Goal: Task Accomplishment & Management: Manage account settings

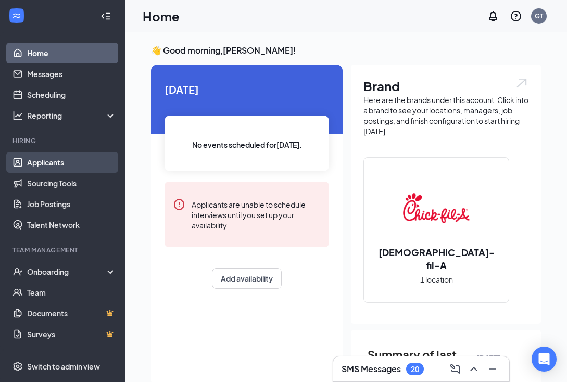
click at [43, 164] on link "Applicants" at bounding box center [71, 162] width 89 height 21
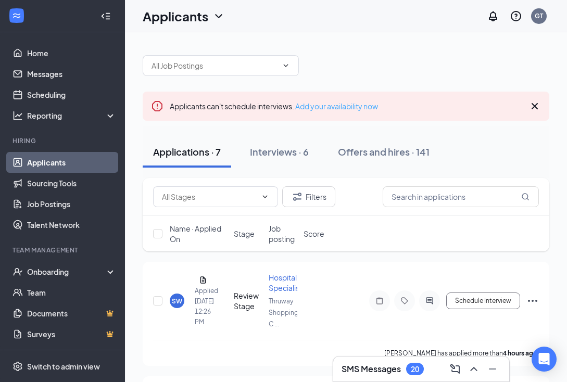
click at [341, 105] on link "Add your availability now" at bounding box center [336, 106] width 83 height 9
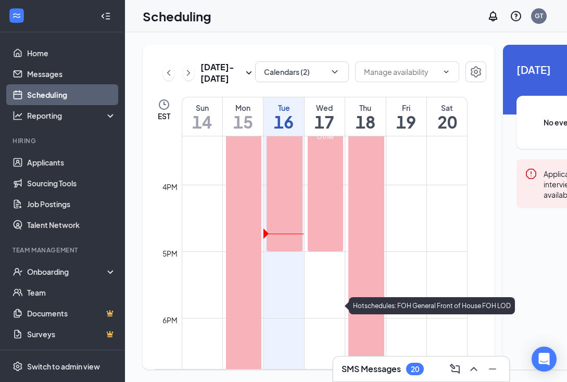
scroll to position [1029, 0]
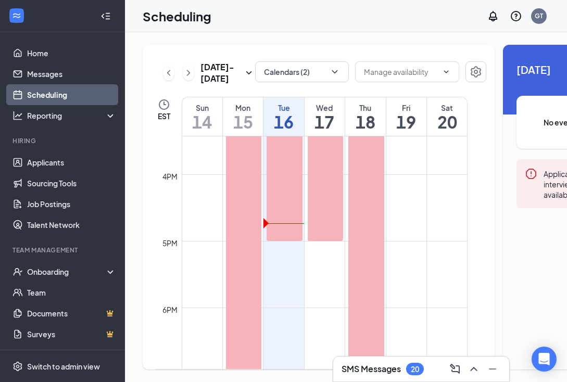
click at [322, 258] on td at bounding box center [325, 249] width 286 height 17
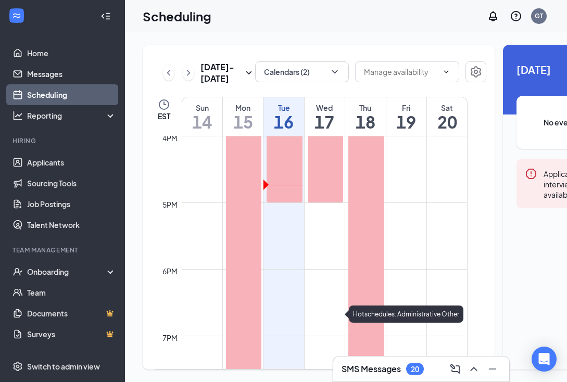
scroll to position [1071, 0]
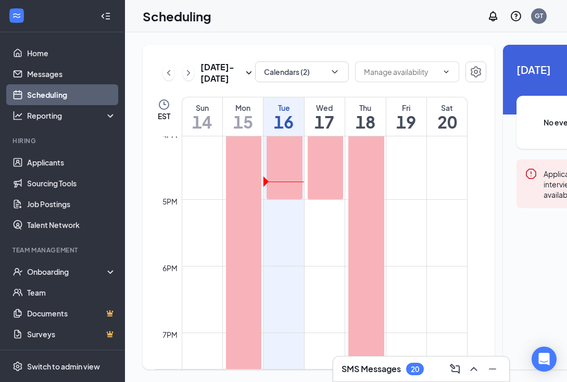
click at [325, 216] on td at bounding box center [325, 208] width 286 height 17
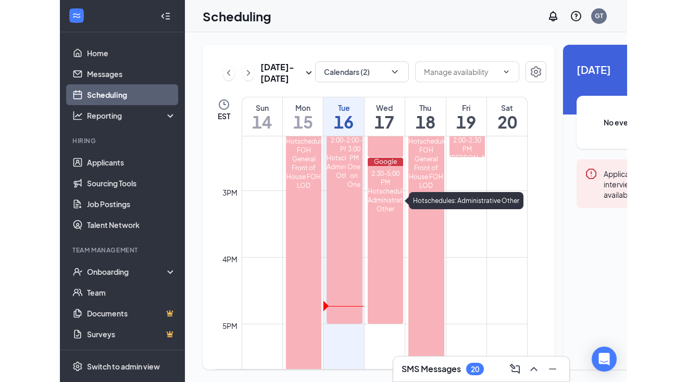
scroll to position [1032, 0]
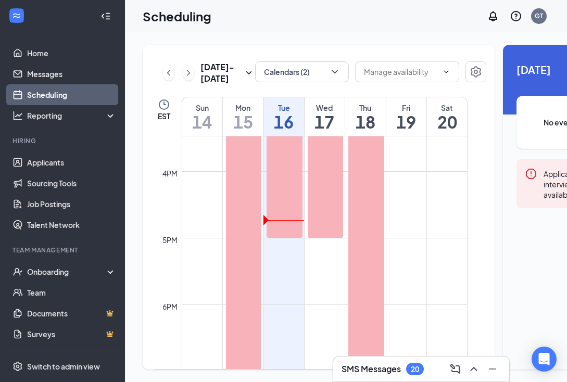
click at [318, 271] on td at bounding box center [325, 263] width 286 height 17
drag, startPoint x: 317, startPoint y: 270, endPoint x: 318, endPoint y: 308, distance: 37.6
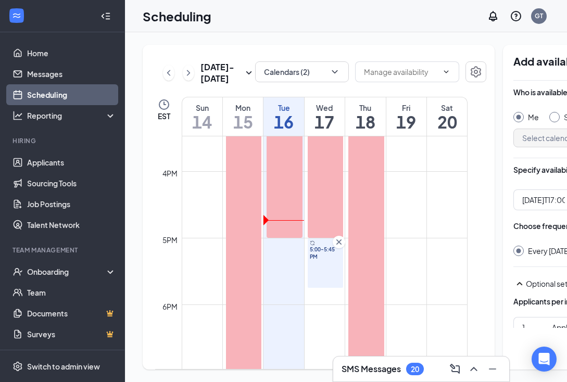
type input "05:00 PM"
type input "05:45 PM"
click at [526, 199] on input "05:00 PM" at bounding box center [544, 199] width 43 height 11
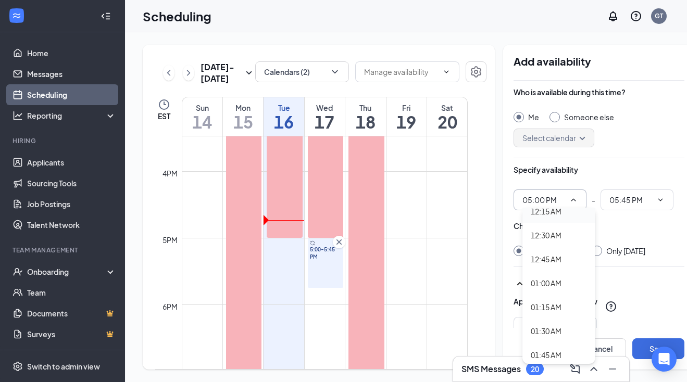
scroll to position [69, 0]
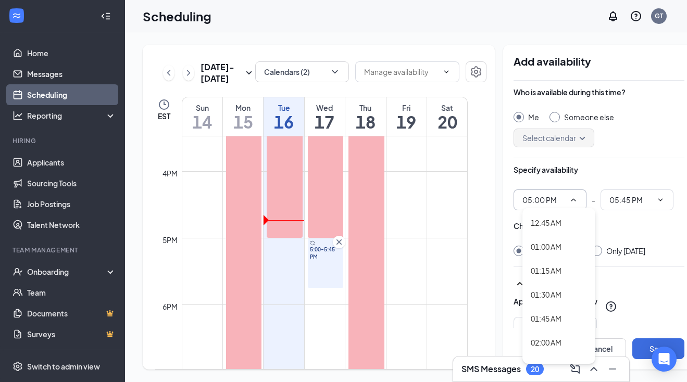
click at [525, 194] on input "05:00 PM" at bounding box center [544, 199] width 43 height 11
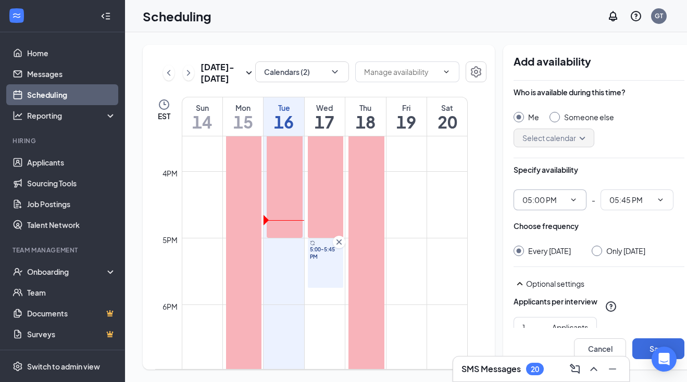
click at [525, 194] on input "05:00 PM" at bounding box center [544, 199] width 43 height 11
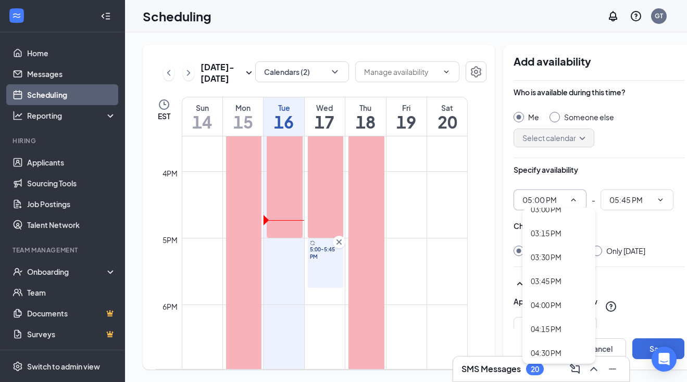
scroll to position [1481, 0]
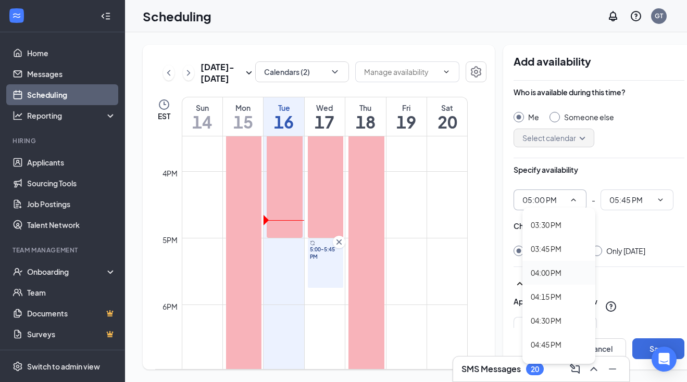
click at [531, 273] on div "04:00 PM" at bounding box center [546, 272] width 31 height 11
type input "04:00 PM"
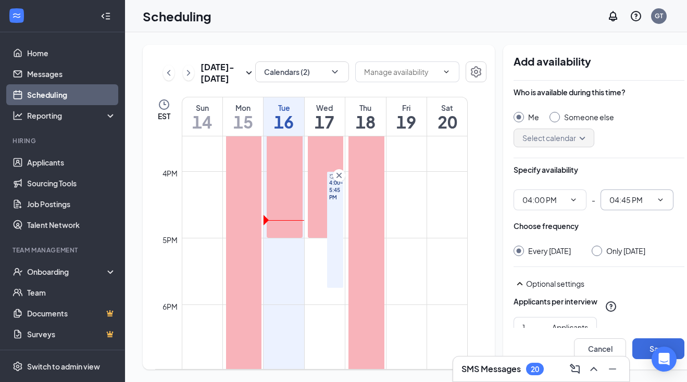
click at [567, 196] on input "04:45 PM" at bounding box center [631, 199] width 43 height 11
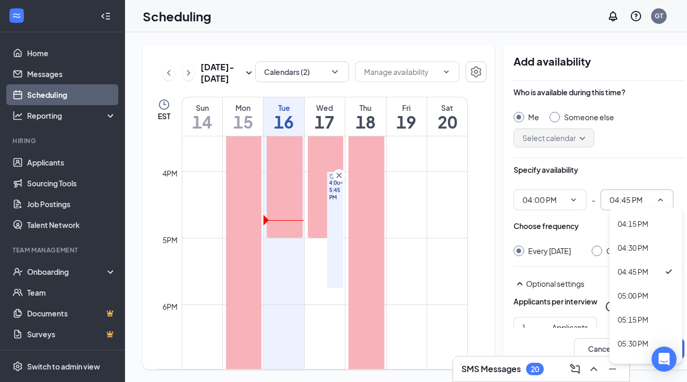
scroll to position [1591, 0]
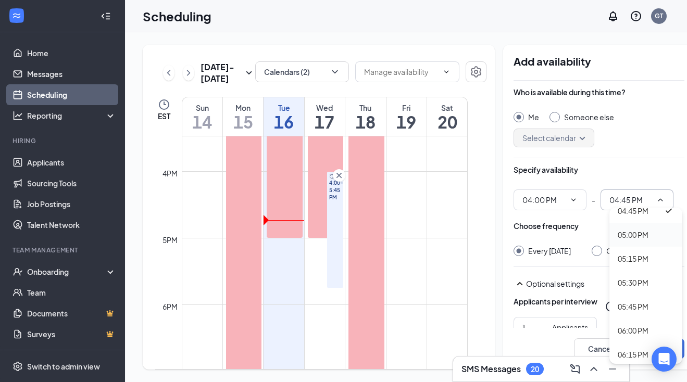
click at [567, 235] on div "05:00 PM" at bounding box center [633, 234] width 31 height 11
type input "05:00 PM"
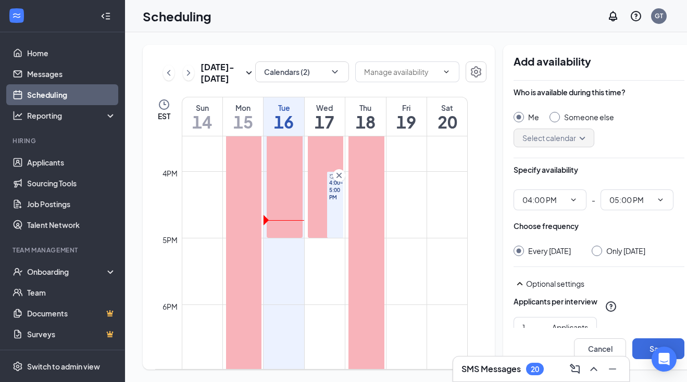
click at [567, 248] on input "Only Wednesday, Sep 17" at bounding box center [595, 249] width 7 height 7
radio input "true"
radio input "false"
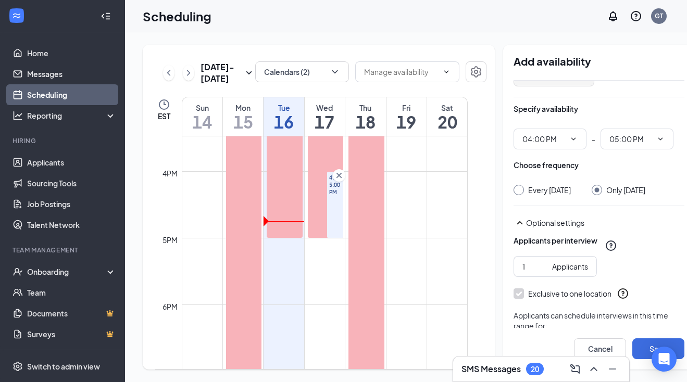
scroll to position [67, 0]
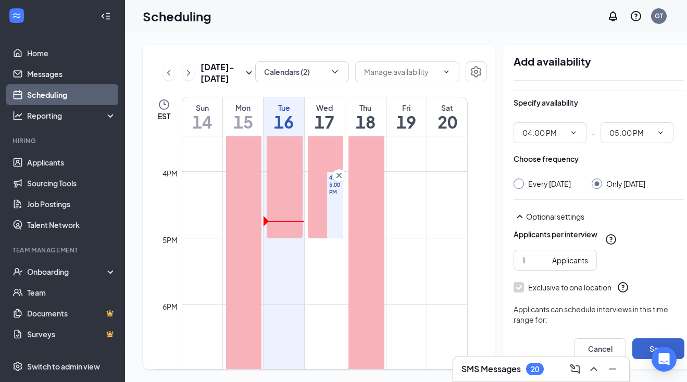
click at [567, 344] on button "Save" at bounding box center [659, 349] width 52 height 21
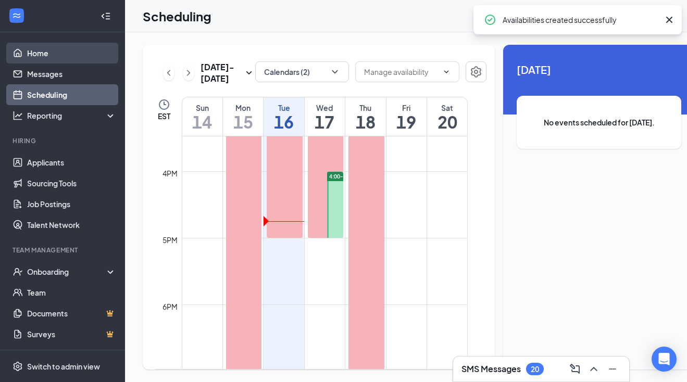
click at [58, 52] on link "Home" at bounding box center [71, 53] width 89 height 21
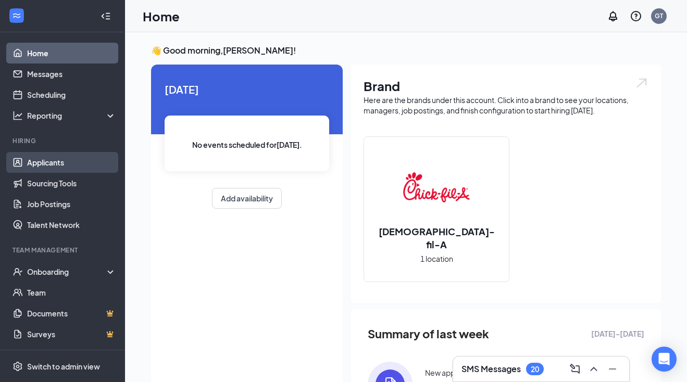
click at [84, 154] on link "Applicants" at bounding box center [71, 162] width 89 height 21
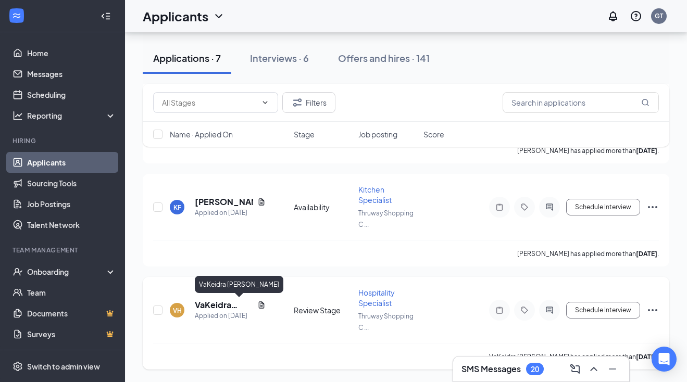
scroll to position [544, 0]
click at [215, 303] on h5 "VaKeidra Hannah" at bounding box center [224, 305] width 58 height 11
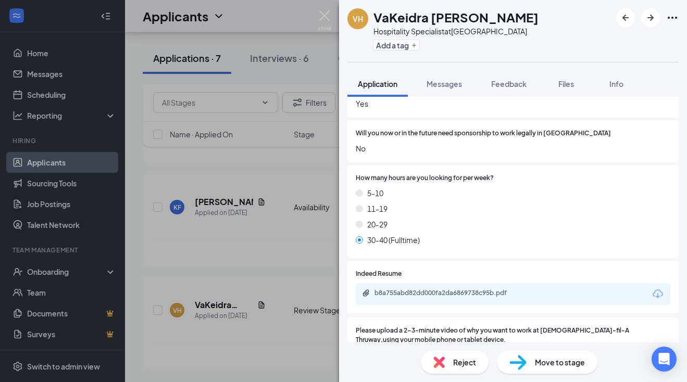
scroll to position [634, 0]
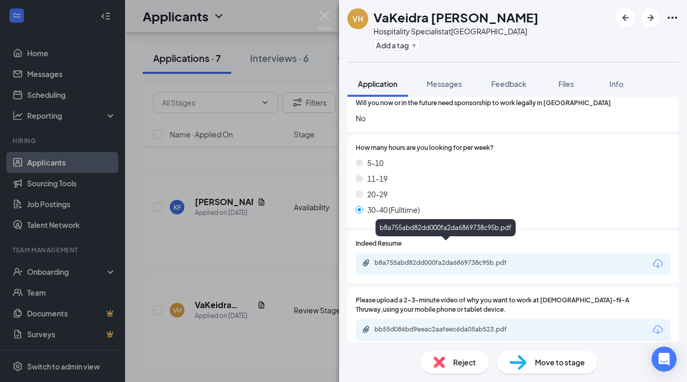
click at [429, 259] on div "b8a755abd82dd000fa2da6869738c95b.pdf" at bounding box center [448, 263] width 146 height 8
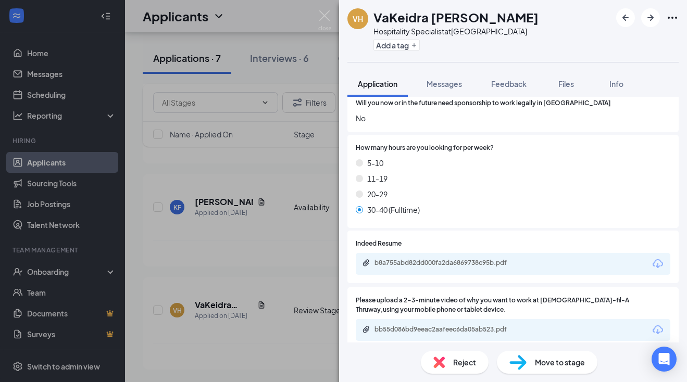
click at [442, 361] on img at bounding box center [439, 362] width 11 height 11
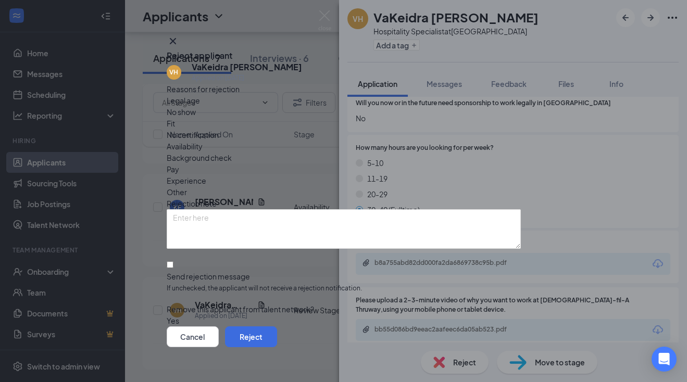
click at [185, 271] on div at bounding box center [344, 271] width 354 height 0
click at [174, 262] on input "Send rejection message If unchecked, the applicant will not receive a rejection…" at bounding box center [170, 265] width 7 height 7
checkbox input "true"
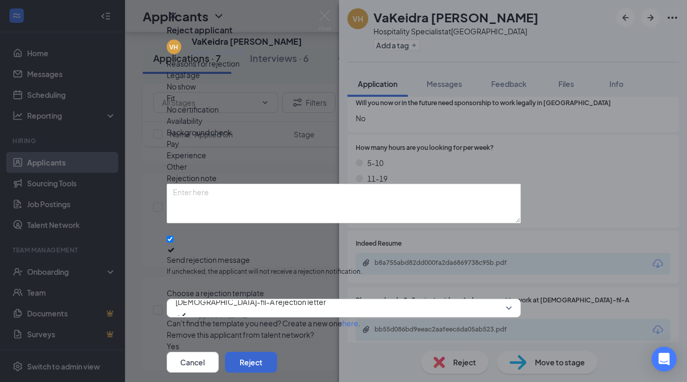
click at [277, 352] on button "Reject" at bounding box center [251, 362] width 52 height 21
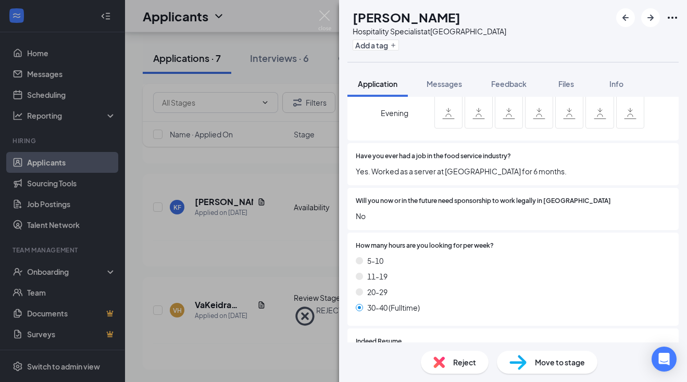
scroll to position [613, 0]
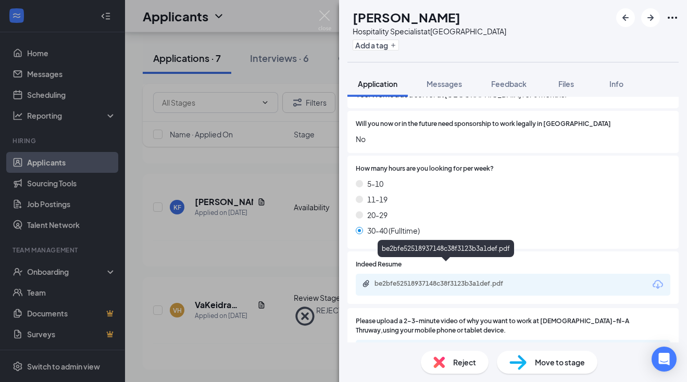
click at [399, 280] on div "be2bfe52518937148c38f3123b3a1def.pdf" at bounding box center [448, 284] width 146 height 8
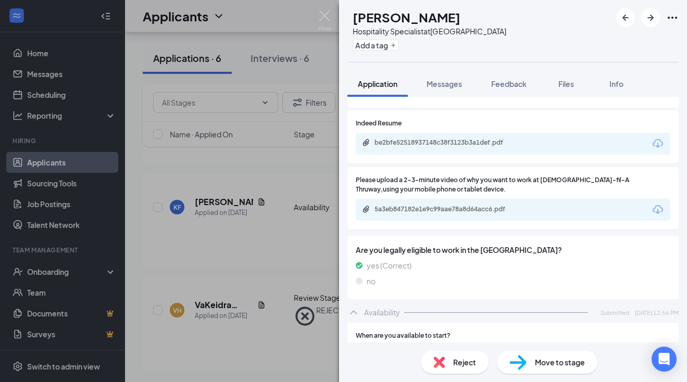
scroll to position [716, 0]
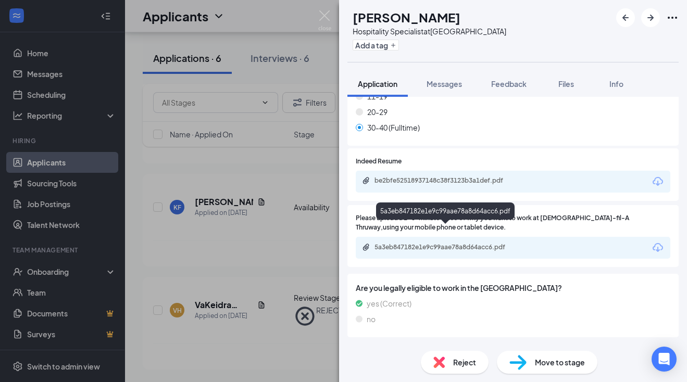
click at [413, 243] on div "5a3eb847182e1e9c99aae78a8d64acc6.pdf" at bounding box center [448, 247] width 146 height 8
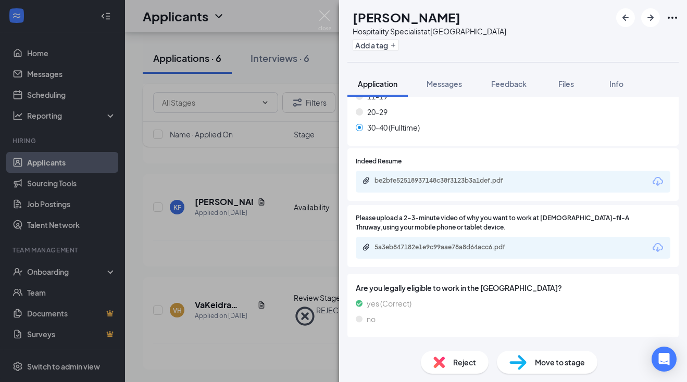
click at [447, 362] on div "Reject" at bounding box center [455, 362] width 68 height 23
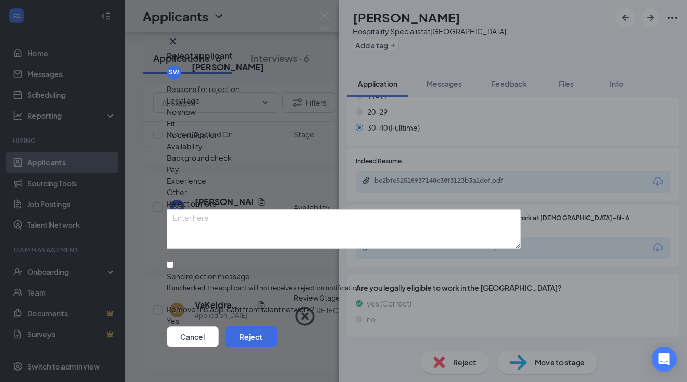
click at [179, 271] on div at bounding box center [344, 271] width 354 height 0
click at [174, 262] on input "Send rejection message If unchecked, the applicant will not receive a rejection…" at bounding box center [170, 265] width 7 height 7
checkbox input "true"
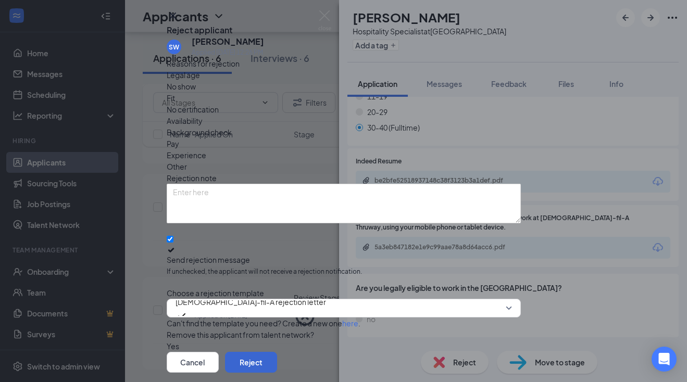
click at [277, 352] on button "Reject" at bounding box center [251, 362] width 52 height 21
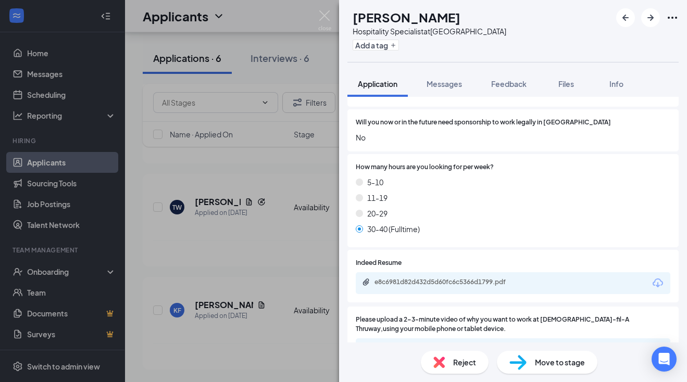
scroll to position [701, 0]
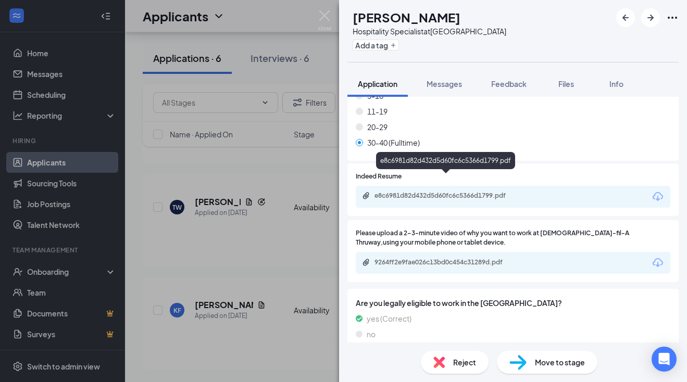
click at [401, 192] on div "e8c6981d82d432d5d60fc6c5366d1799.pdf" at bounding box center [448, 196] width 146 height 8
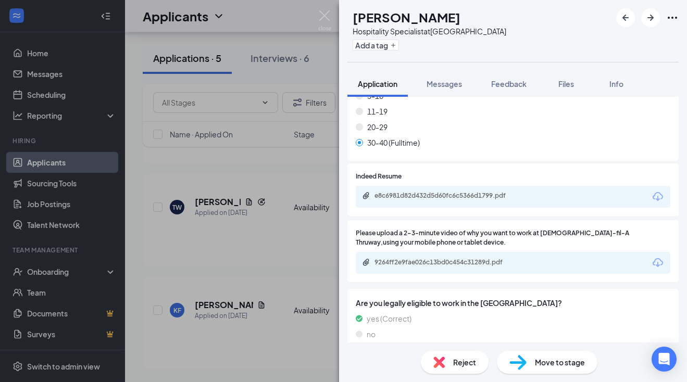
click at [442, 356] on div "Reject" at bounding box center [455, 362] width 68 height 23
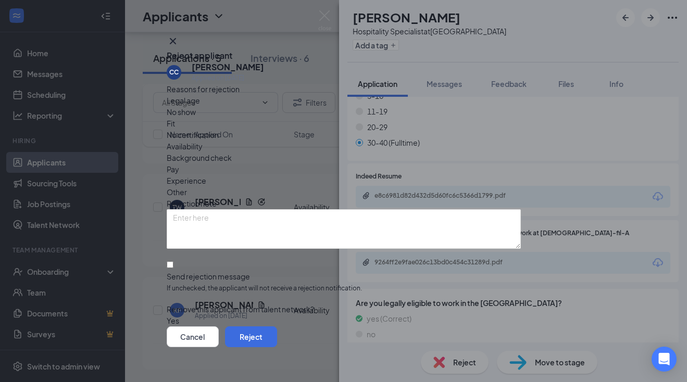
click at [207, 271] on div "Send rejection message" at bounding box center [344, 276] width 354 height 10
click at [174, 262] on input "Send rejection message If unchecked, the applicant will not receive a rejection…" at bounding box center [170, 265] width 7 height 7
checkbox input "true"
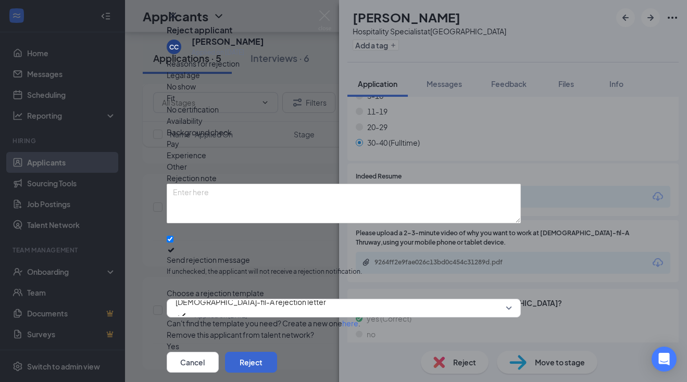
click at [277, 352] on button "Reject" at bounding box center [251, 362] width 52 height 21
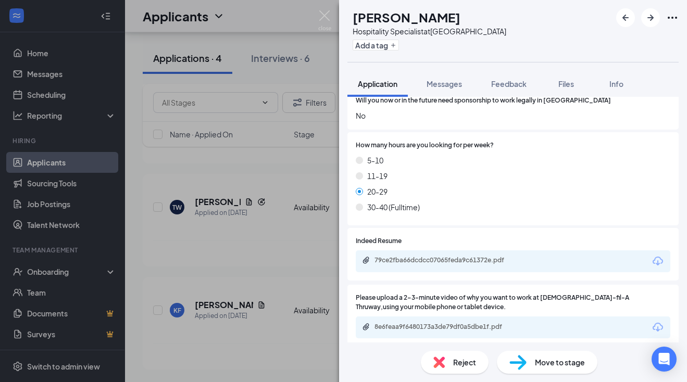
scroll to position [637, 0]
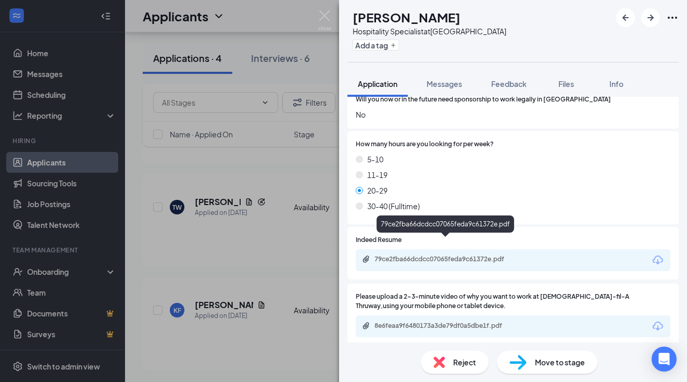
click at [422, 255] on div "79ce2fba66dcdcc07065feda9c61372e.pdf" at bounding box center [448, 259] width 146 height 8
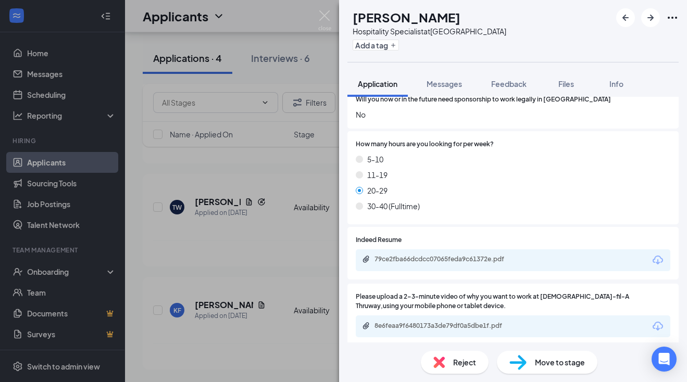
click at [534, 365] on div "Move to stage" at bounding box center [547, 362] width 101 height 23
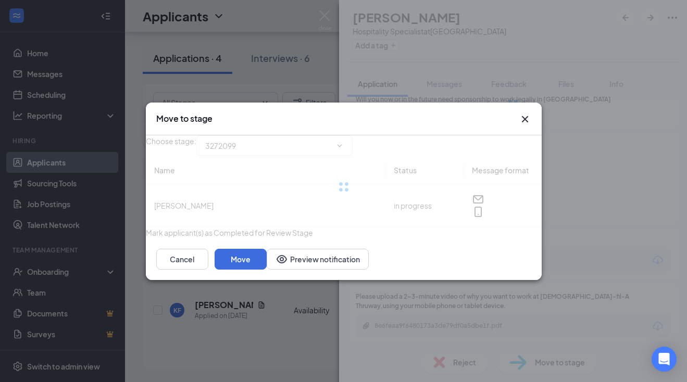
type input "In screening (next stage)"
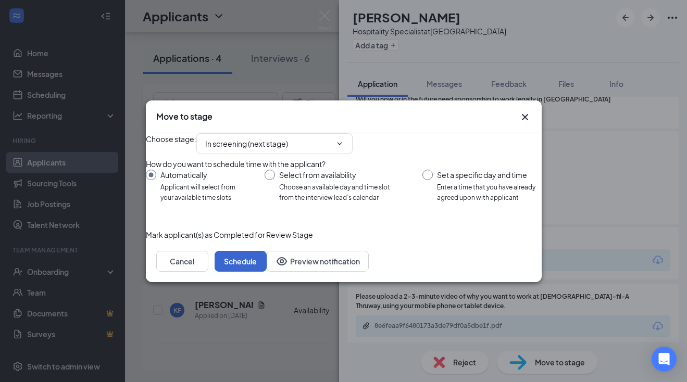
click at [267, 272] on button "Schedule" at bounding box center [241, 261] width 52 height 21
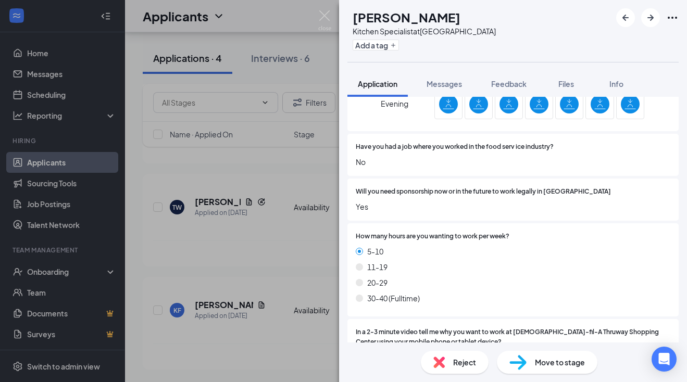
scroll to position [620, 0]
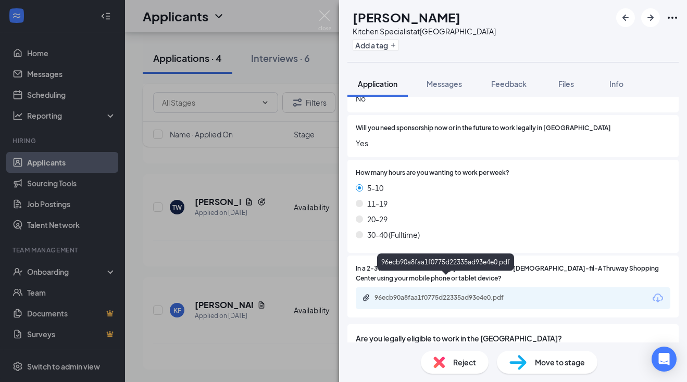
click at [409, 294] on div "96ecb90a8faa1f0775d22335ad93e4e0.pdf" at bounding box center [448, 298] width 146 height 8
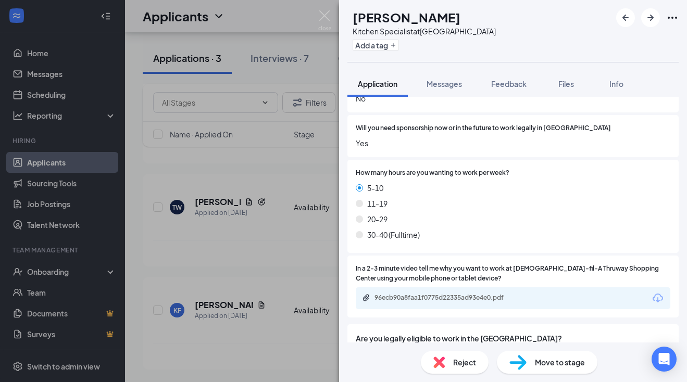
click at [458, 366] on span "Reject" at bounding box center [464, 362] width 23 height 11
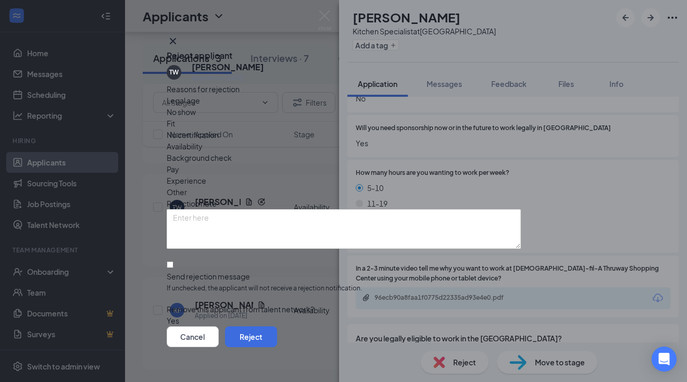
click at [233, 271] on div "Send rejection message" at bounding box center [344, 276] width 354 height 10
click at [174, 262] on input "Send rejection message If unchecked, the applicant will not receive a rejection…" at bounding box center [170, 265] width 7 height 7
checkbox input "true"
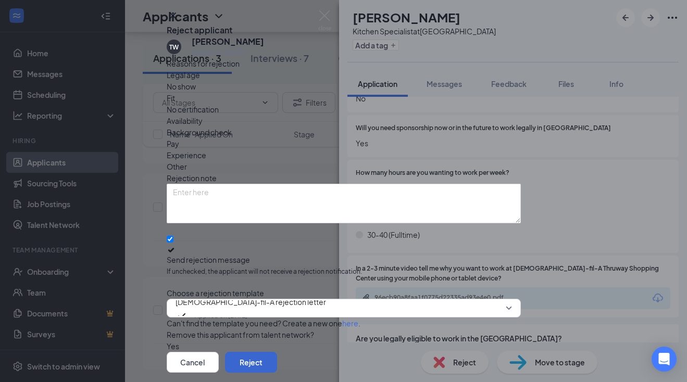
click at [277, 352] on button "Reject" at bounding box center [251, 362] width 52 height 21
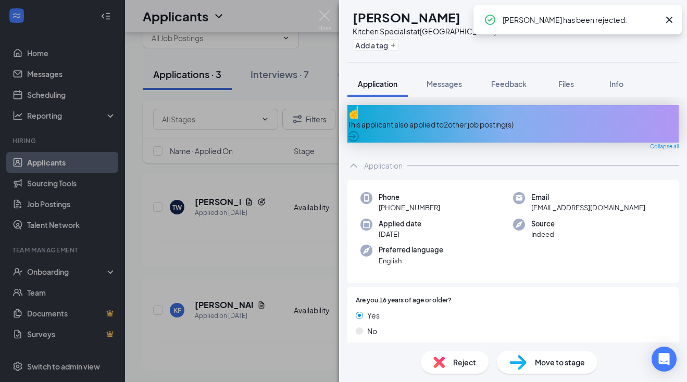
click at [474, 119] on div "This applicant also applied to 2 other job posting(s)" at bounding box center [513, 124] width 331 height 11
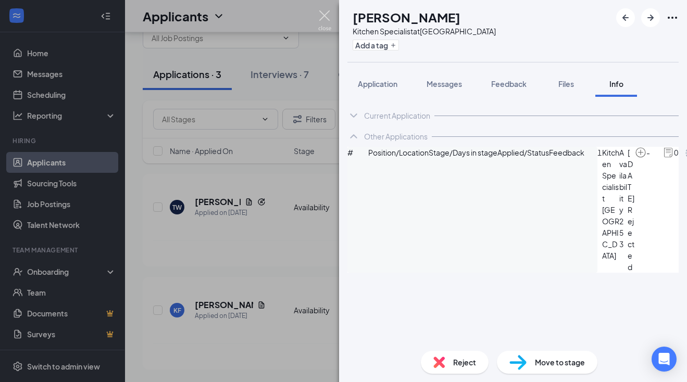
click at [323, 17] on img at bounding box center [324, 20] width 13 height 20
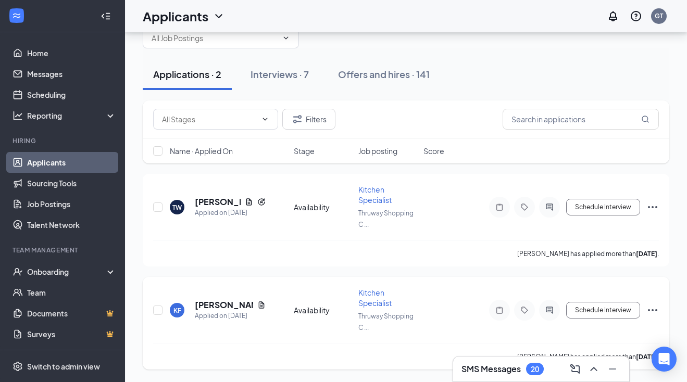
scroll to position [28, 0]
click at [205, 305] on h5 "Keshawn Fleming" at bounding box center [224, 305] width 58 height 11
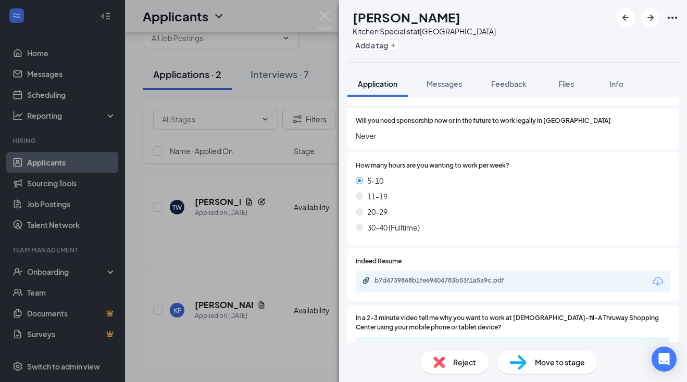
scroll to position [649, 0]
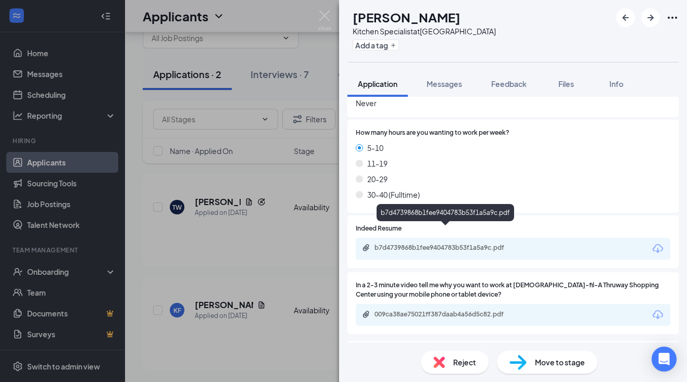
click at [397, 244] on div "b7d4739868b1fee9404783b53f1a5a9c.pdf" at bounding box center [448, 248] width 146 height 8
click at [441, 360] on img at bounding box center [439, 362] width 11 height 11
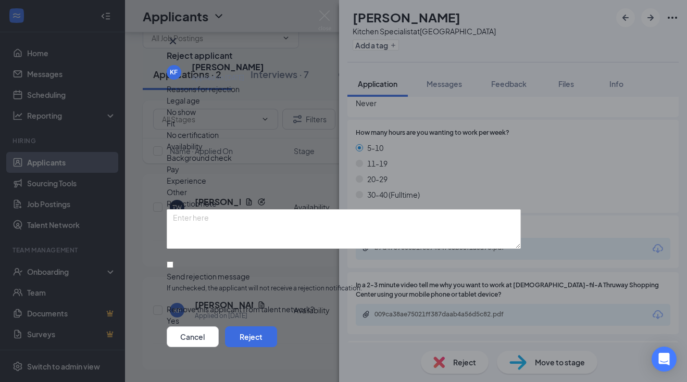
click at [202, 271] on div "Send rejection message" at bounding box center [344, 276] width 354 height 10
click at [174, 262] on input "Send rejection message If unchecked, the applicant will not receive a rejection…" at bounding box center [170, 265] width 7 height 7
checkbox input "true"
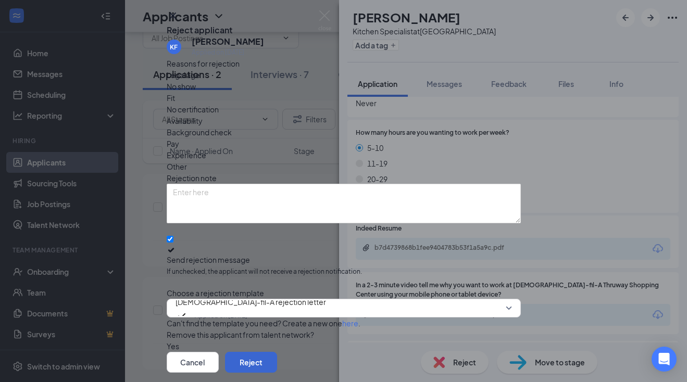
click at [277, 352] on button "Reject" at bounding box center [251, 362] width 52 height 21
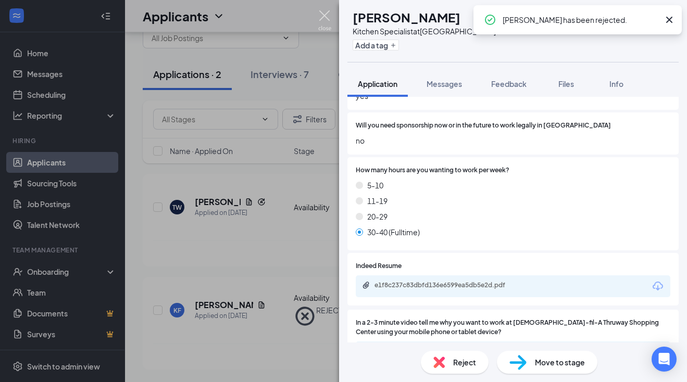
click at [328, 16] on img at bounding box center [324, 20] width 13 height 20
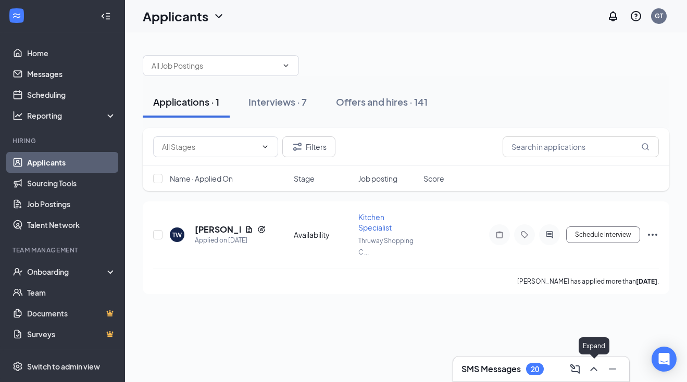
click at [595, 364] on icon "ChevronUp" at bounding box center [594, 369] width 13 height 13
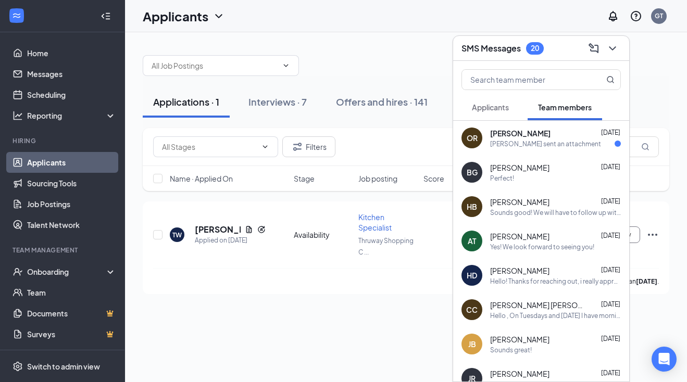
click at [515, 133] on span "Olivia Reynolds" at bounding box center [520, 133] width 60 height 10
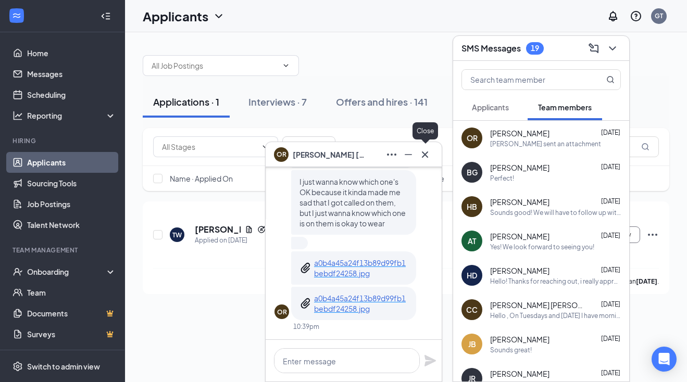
click at [426, 158] on icon "Cross" at bounding box center [425, 155] width 13 height 13
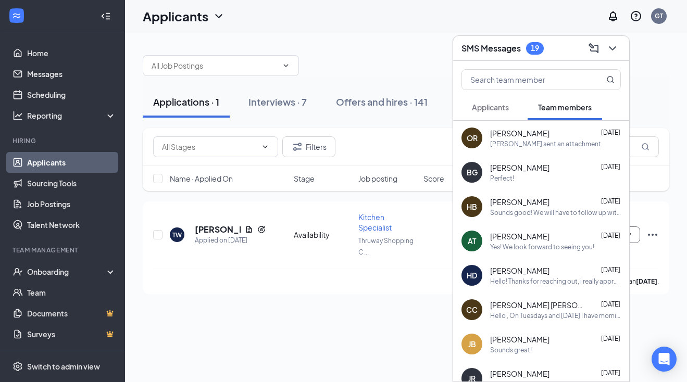
click at [498, 105] on span "Applicants" at bounding box center [490, 107] width 37 height 9
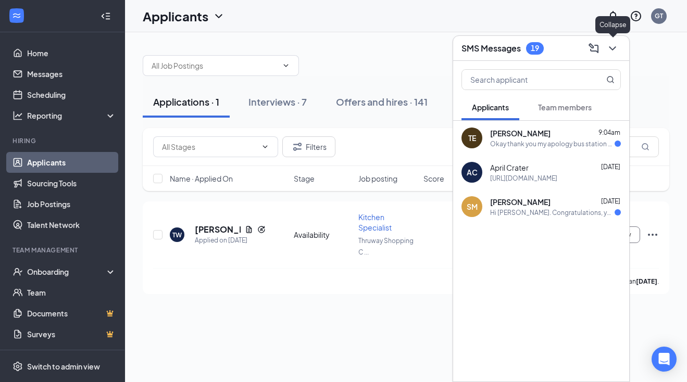
click at [614, 45] on icon "ChevronDown" at bounding box center [613, 48] width 13 height 13
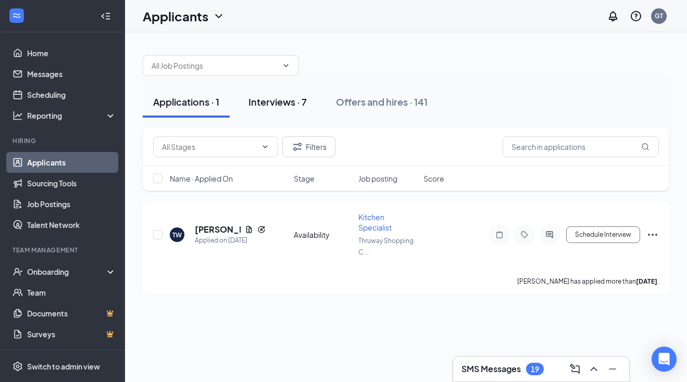
click at [275, 100] on div "Interviews · 7" at bounding box center [278, 101] width 58 height 13
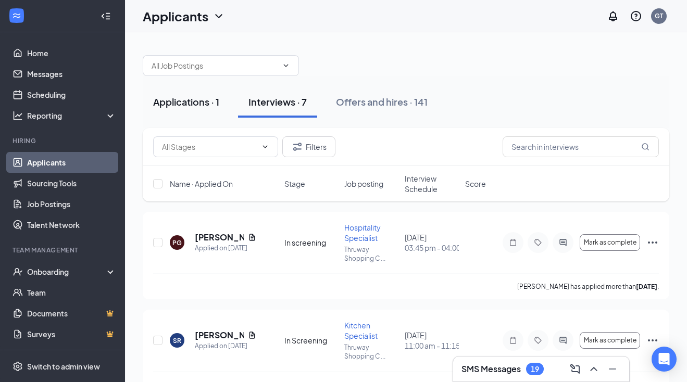
click at [197, 107] on div "Applications · 1" at bounding box center [186, 101] width 66 height 13
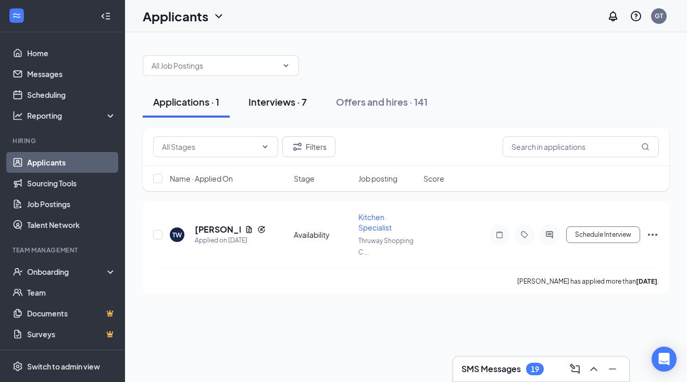
click at [303, 98] on div "Interviews · 7" at bounding box center [278, 101] width 58 height 13
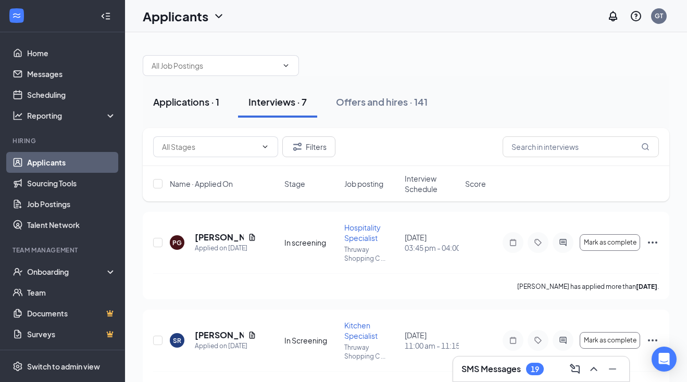
click at [187, 100] on div "Applications · 1" at bounding box center [186, 101] width 66 height 13
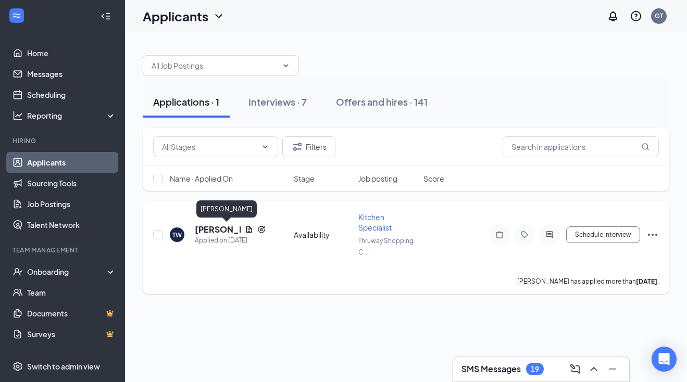
click at [200, 226] on h5 "Tre Williams" at bounding box center [218, 229] width 46 height 11
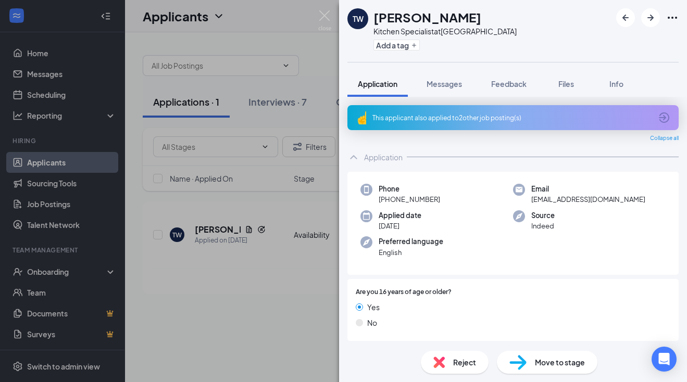
click at [664, 112] on icon "ArrowCircle" at bounding box center [664, 118] width 13 height 13
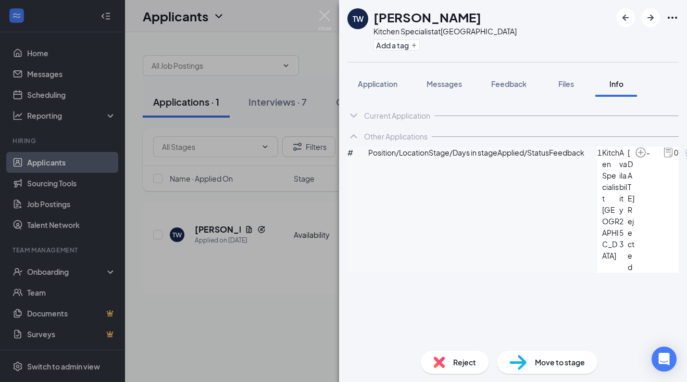
click at [438, 359] on img at bounding box center [439, 362] width 11 height 11
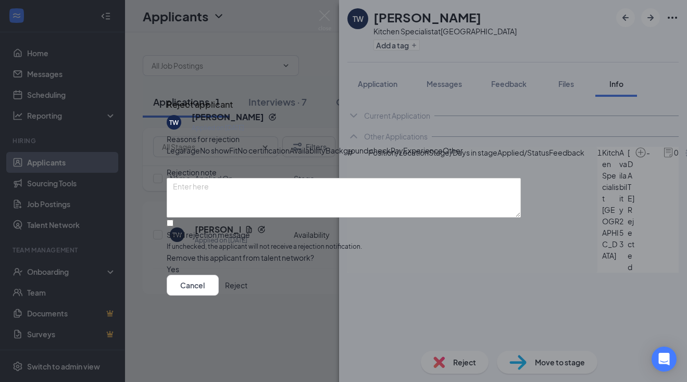
click at [201, 240] on div "Send rejection message" at bounding box center [344, 235] width 354 height 10
click at [174, 227] on input "Send rejection message If unchecked, the applicant will not receive a rejection…" at bounding box center [170, 223] width 7 height 7
checkbox input "true"
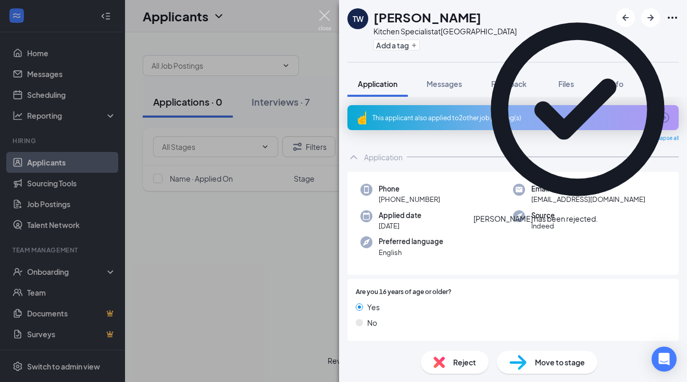
click at [327, 15] on img at bounding box center [324, 20] width 13 height 20
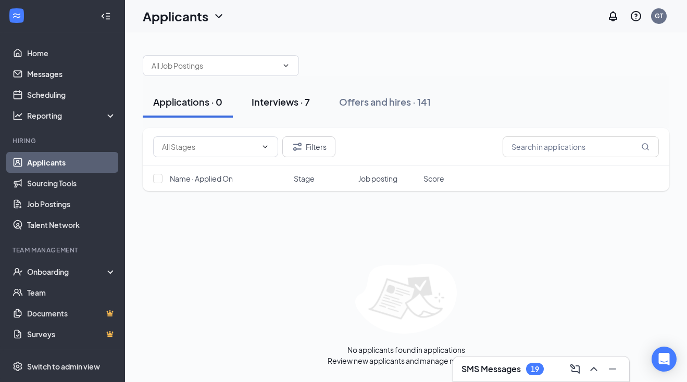
click at [288, 100] on div "Interviews · 7" at bounding box center [281, 101] width 58 height 13
